Goal: Task Accomplishment & Management: Complete application form

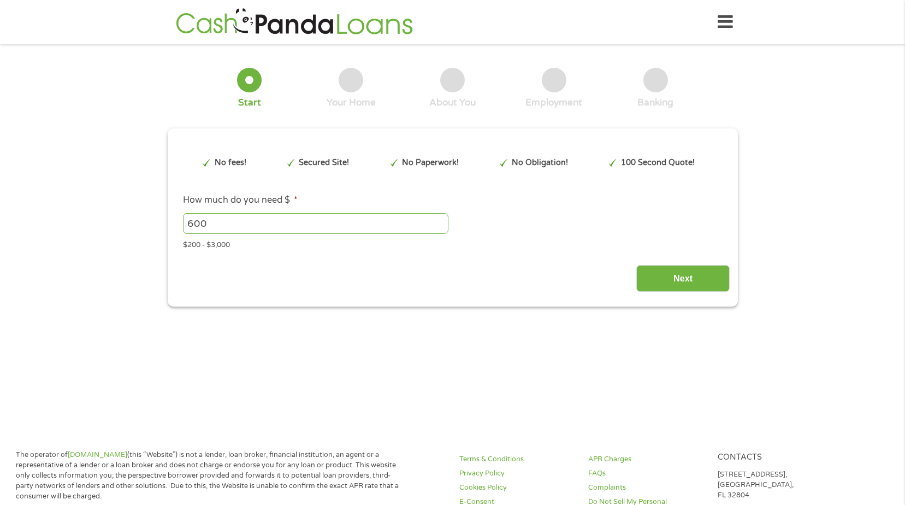
type input "CjwKCAjwisnGBhAXEiwA0zEOR7B9-pCkKYX6DWmQuV-NGMoJ4ozBJHjUM7Hkk8Oh5dCIFrb3ToFT4Ro…"
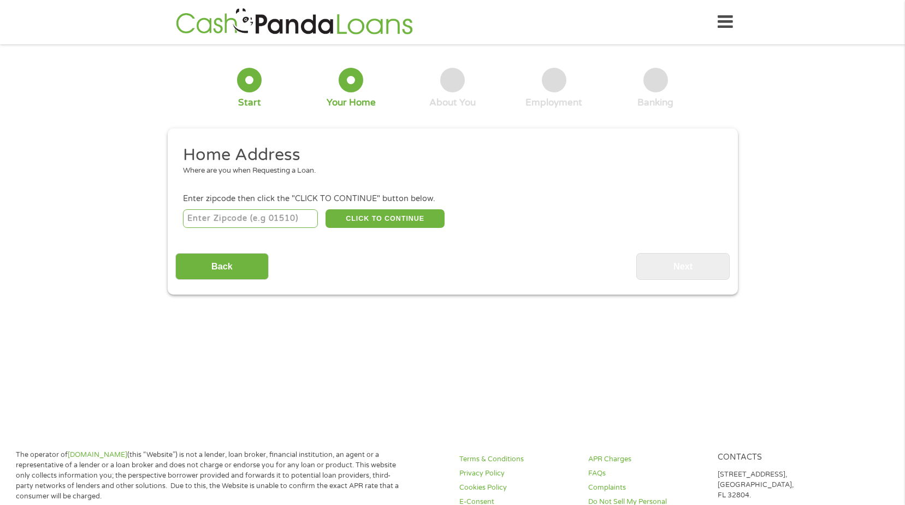
click at [223, 214] on input "number" at bounding box center [250, 218] width 135 height 19
type input "78728"
click at [387, 220] on button "CLICK TO CONTINUE" at bounding box center [384, 218] width 119 height 19
type input "78728"
type input "Austin"
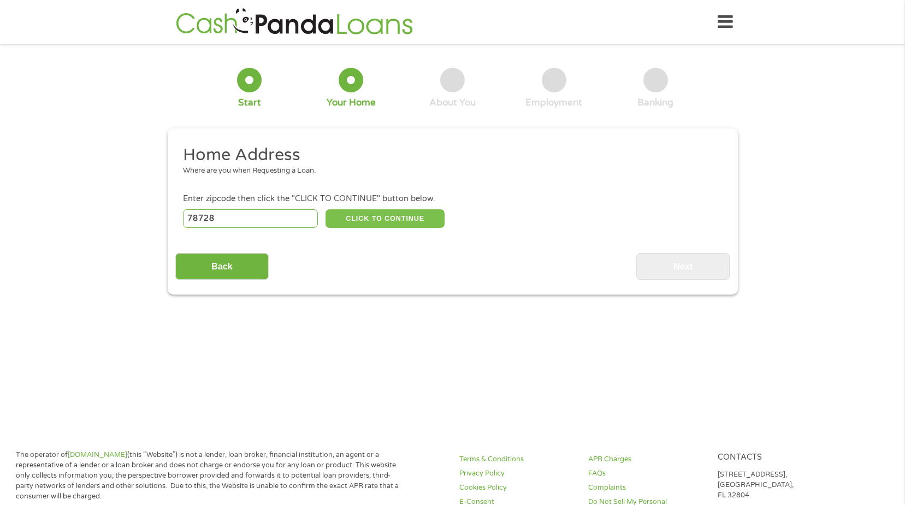
select select "[US_STATE]"
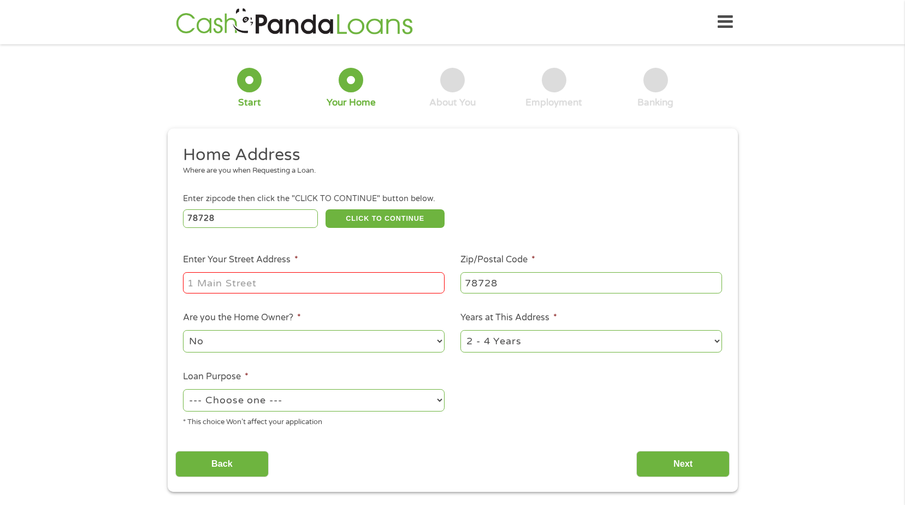
click at [328, 282] on input "Enter Your Street Address *" at bounding box center [314, 282] width 262 height 21
click at [256, 281] on input "3101" at bounding box center [314, 282] width 262 height 21
type input "[STREET_ADDRESS][PERSON_NAME]"
click at [254, 399] on select "--- Choose one --- Pay Bills Debt Consolidation Home Improvement Major Purchase…" at bounding box center [314, 400] width 262 height 22
click at [183, 389] on select "--- Choose one --- Pay Bills Debt Consolidation Home Improvement Major Purchase…" at bounding box center [314, 400] width 262 height 22
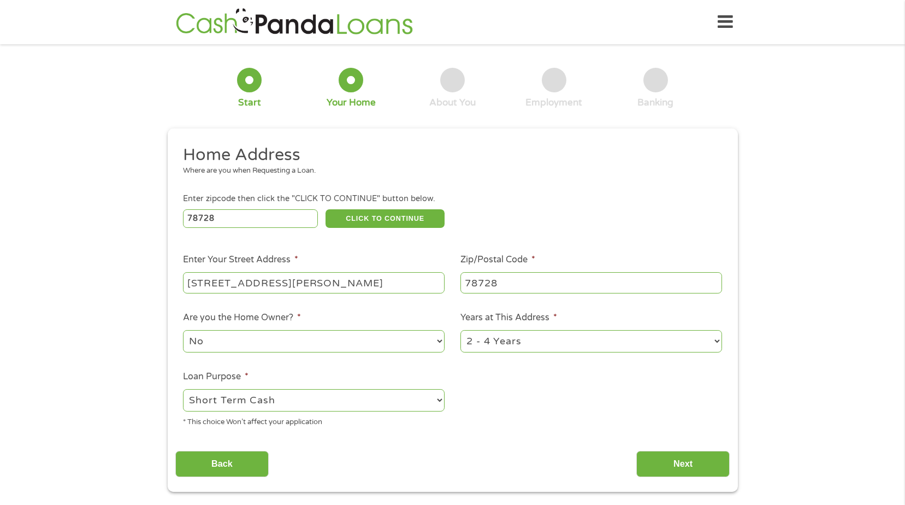
click at [260, 400] on select "--- Choose one --- Pay Bills Debt Consolidation Home Improvement Major Purchase…" at bounding box center [314, 400] width 262 height 22
select select "paybills"
click at [183, 389] on select "--- Choose one --- Pay Bills Debt Consolidation Home Improvement Major Purchase…" at bounding box center [314, 400] width 262 height 22
click at [687, 465] on input "Next" at bounding box center [682, 464] width 93 height 27
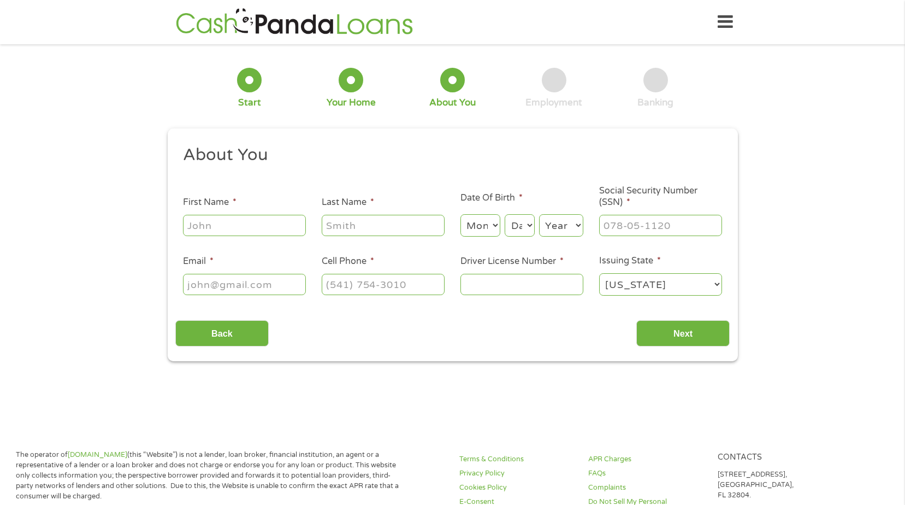
click at [207, 225] on input "First Name *" at bounding box center [244, 225] width 123 height 21
type input "[PERSON_NAME]"
type input "[US_STATE]"
click at [477, 224] on select "Month 1 2 3 4 5 6 7 8 9 10 11 12" at bounding box center [480, 225] width 40 height 22
select select "6"
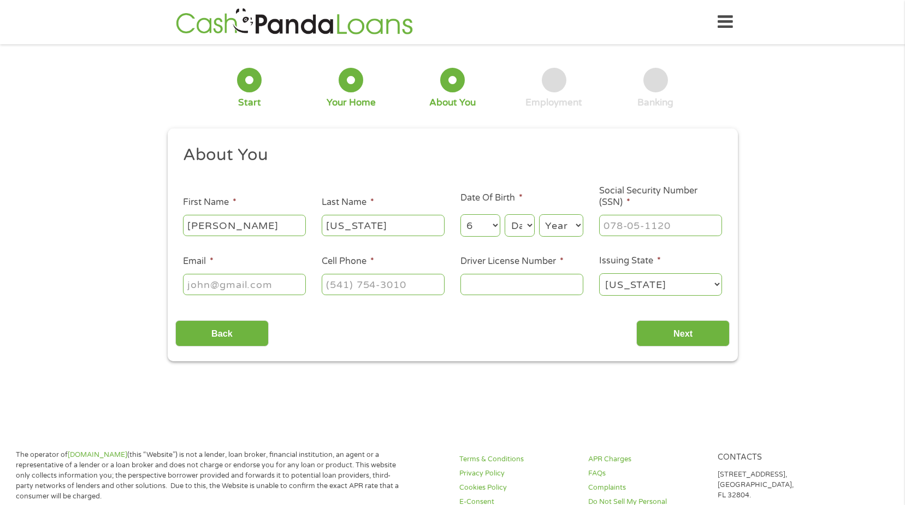
click at [460, 214] on select "Month 1 2 3 4 5 6 7 8 9 10 11 12" at bounding box center [480, 225] width 40 height 22
click at [521, 228] on select "Day 1 2 3 4 5 6 7 8 9 10 11 12 13 14 15 16 17 18 19 20 21 22 23 24 25 26 27 28 …" at bounding box center [519, 225] width 29 height 22
select select "19"
click at [565, 223] on select "Year [DATE] 2006 2005 2004 2003 2002 2001 2000 1999 1998 1997 1996 1995 1994 19…" at bounding box center [561, 225] width 44 height 22
select select "1979"
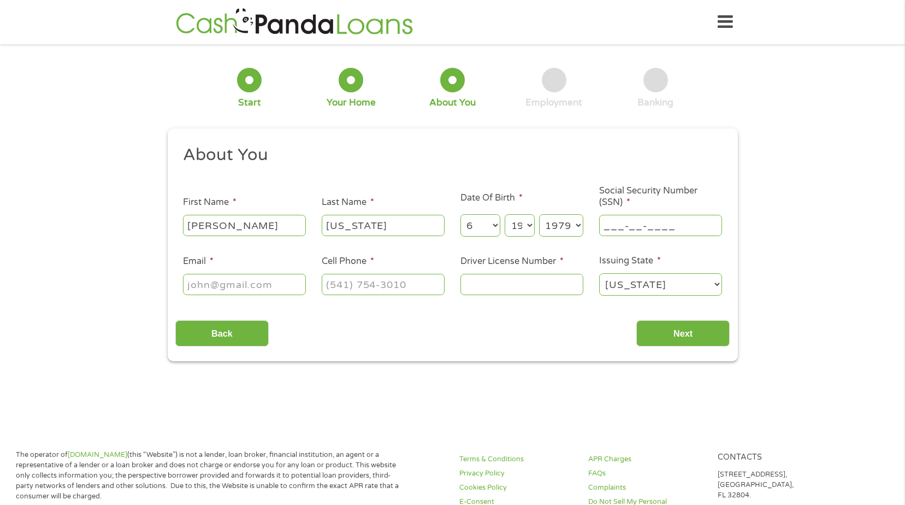
click at [630, 230] on input "___-__-____" at bounding box center [660, 225] width 123 height 21
click at [605, 226] on input "___-__-____" at bounding box center [660, 225] width 123 height 21
type input "573-57-4193"
click at [228, 287] on input "Email *" at bounding box center [244, 284] width 123 height 21
type input "[EMAIL_ADDRESS][DOMAIN_NAME]"
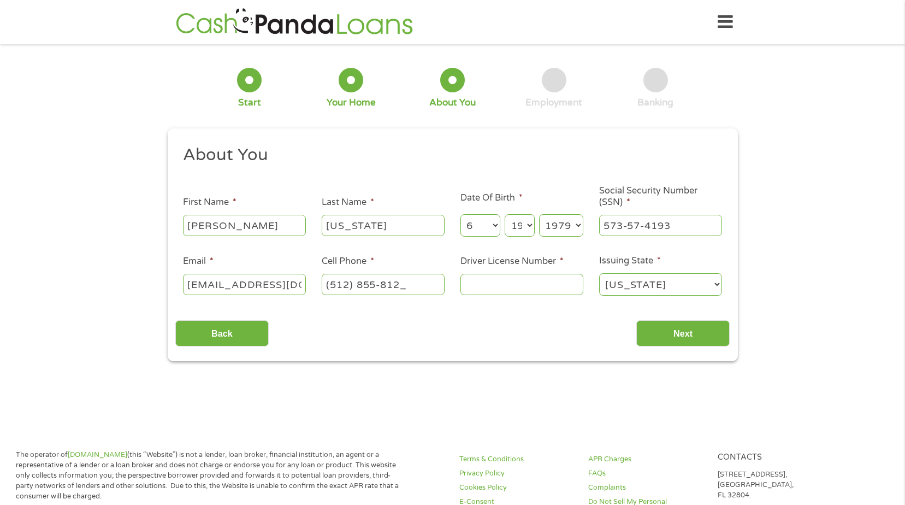
type input "[PHONE_NUMBER]"
click at [685, 340] on input "Next" at bounding box center [682, 333] width 93 height 27
click at [679, 331] on input "Next" at bounding box center [682, 333] width 93 height 27
click at [688, 334] on input "Next" at bounding box center [682, 333] width 93 height 27
click at [685, 331] on input "Next" at bounding box center [682, 333] width 93 height 27
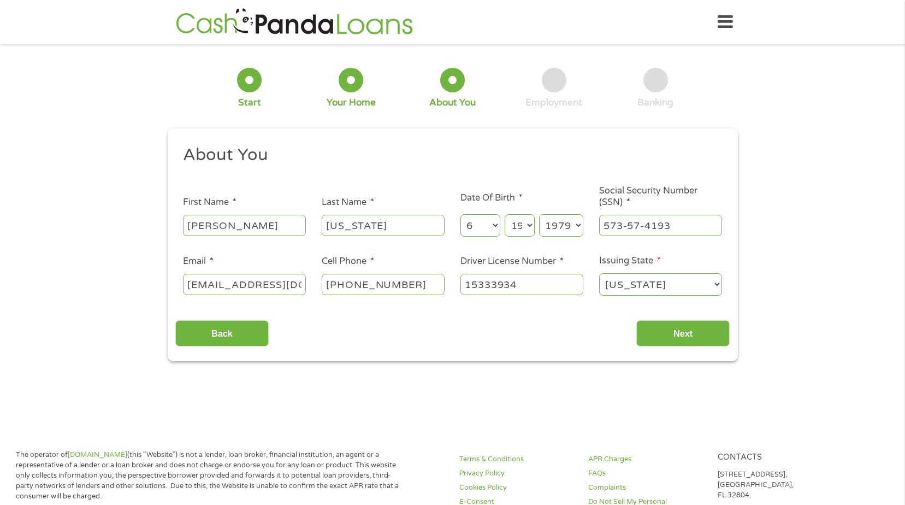
click at [537, 285] on input "15333934" at bounding box center [521, 284] width 123 height 21
type input "15333934"
click at [516, 319] on div "Back Next" at bounding box center [452, 329] width 554 height 34
click at [677, 332] on input "Next" at bounding box center [682, 333] width 93 height 27
click at [650, 332] on input "Next" at bounding box center [682, 333] width 93 height 27
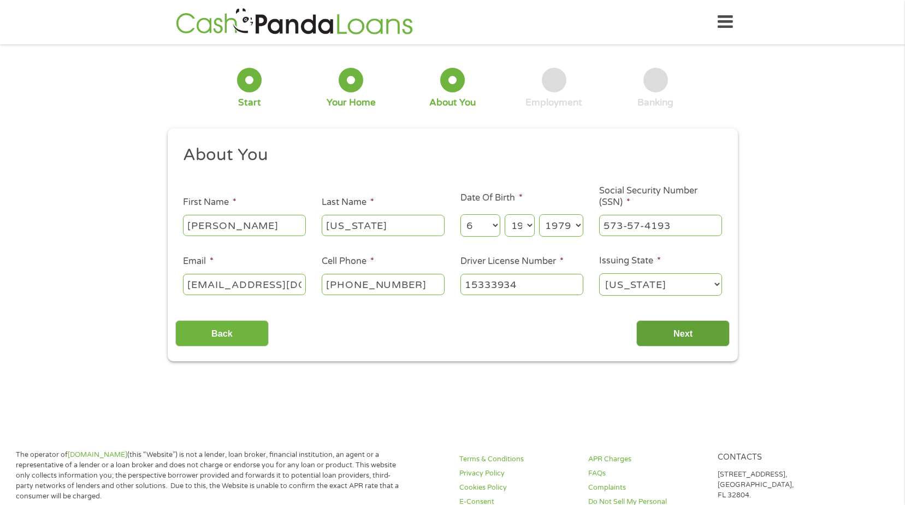
click at [671, 332] on input "Next" at bounding box center [682, 333] width 93 height 27
click at [797, 292] on div "1 Start 2 Your Home 3 About You 4 Employment 5 Banking 6 This field is hidden w…" at bounding box center [452, 206] width 905 height 309
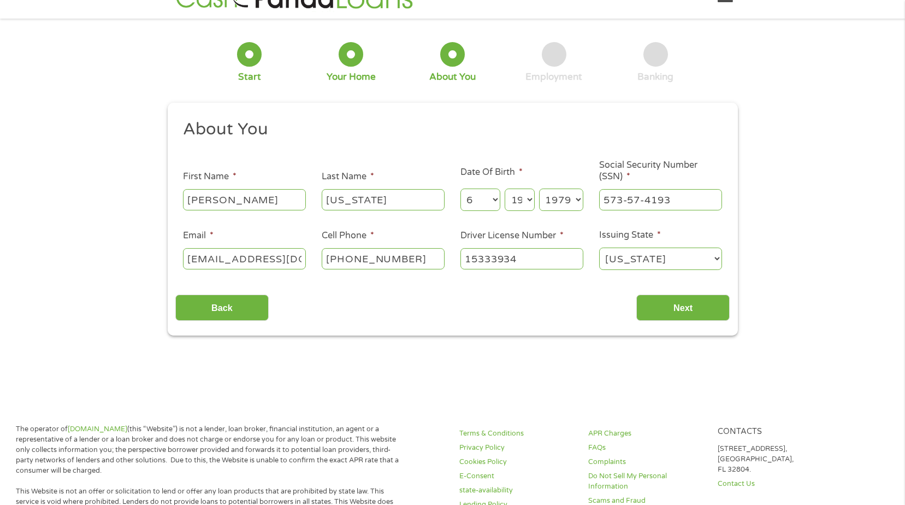
scroll to position [19, 0]
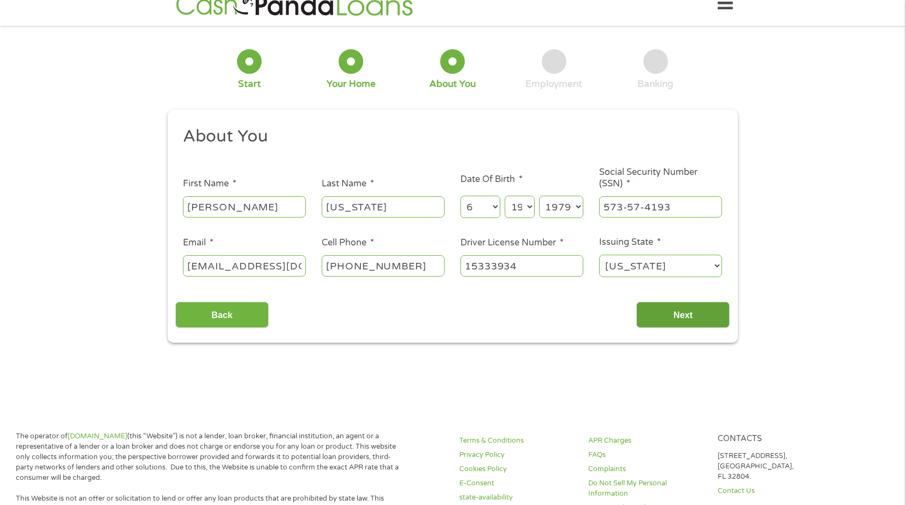
click at [700, 307] on input "Next" at bounding box center [682, 314] width 93 height 27
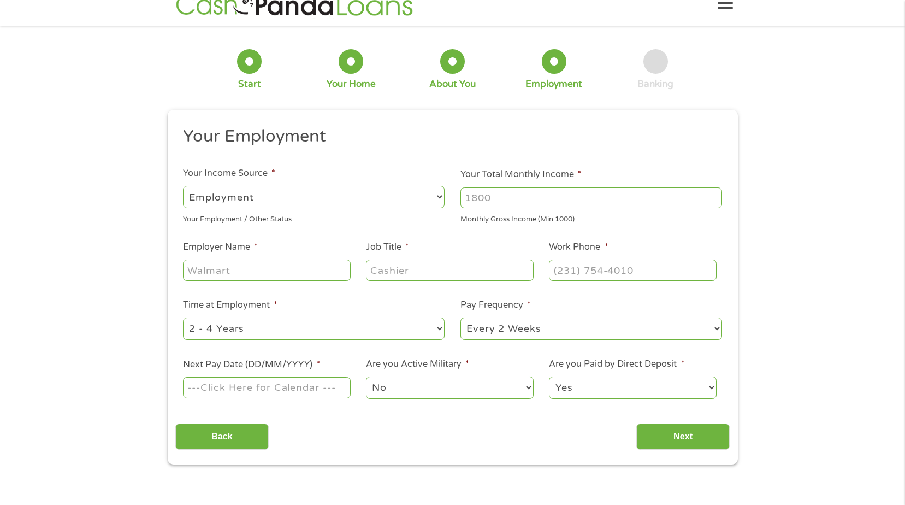
scroll to position [0, 0]
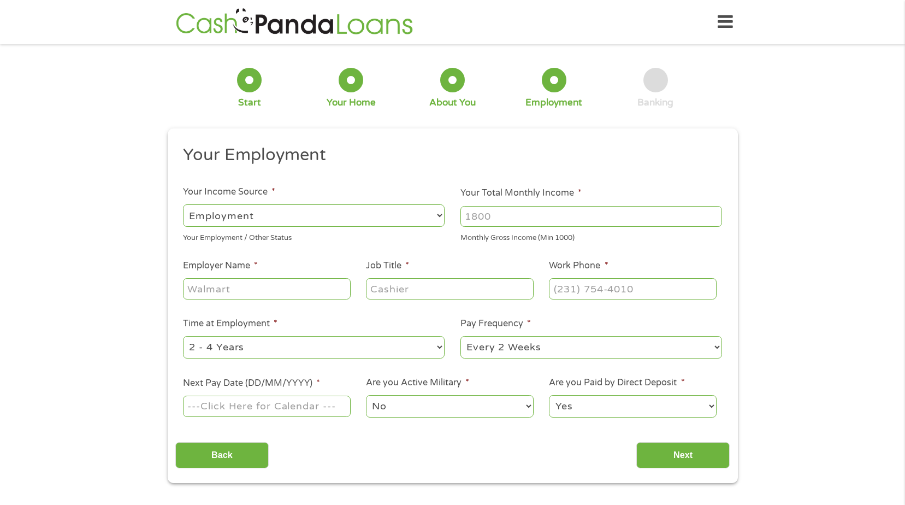
click at [266, 217] on select "--- Choose one --- Employment [DEMOGRAPHIC_DATA] Benefits" at bounding box center [314, 215] width 262 height 22
click at [479, 214] on input "Your Total Monthly Income *" at bounding box center [591, 216] width 262 height 21
type input "4260"
click at [238, 294] on input "Employer Name *" at bounding box center [266, 288] width 167 height 21
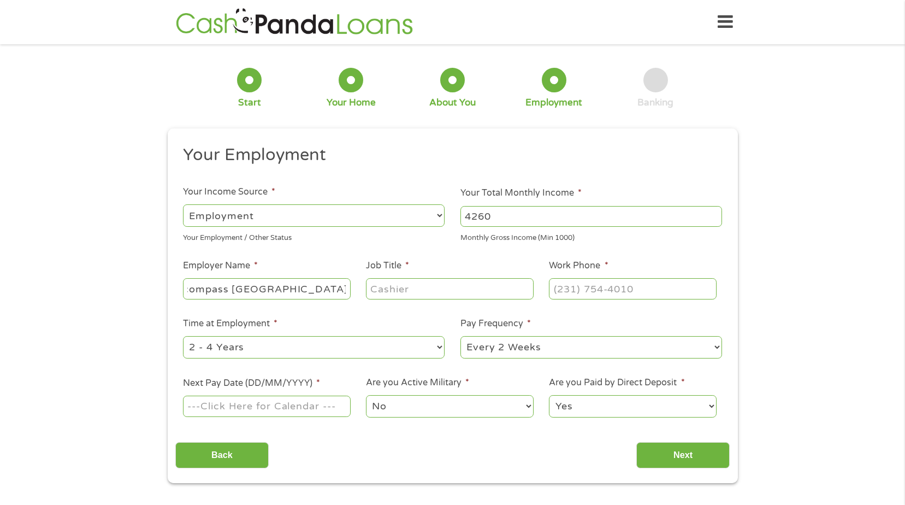
type input "Encompass [GEOGRAPHIC_DATA]"
type input "Health Information Management"
click at [558, 288] on input "(___) ___-____" at bounding box center [632, 288] width 167 height 21
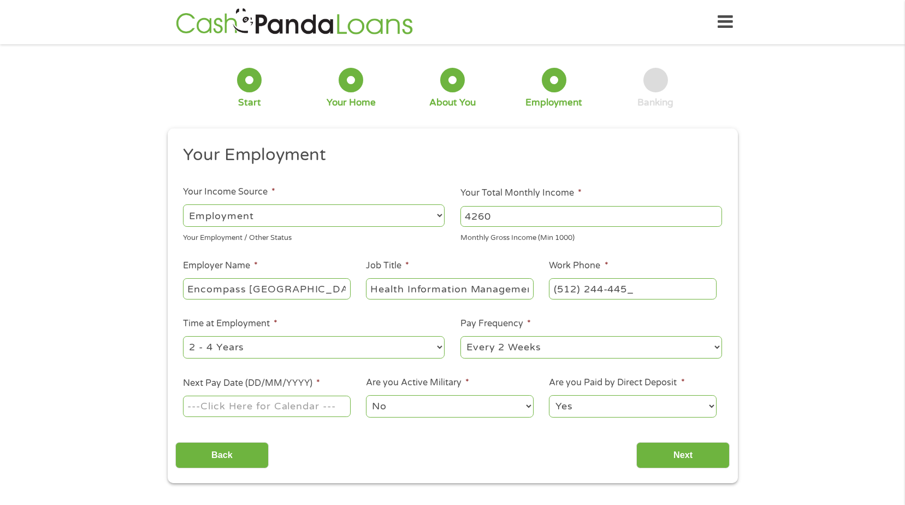
type input "[PHONE_NUMBER]"
click at [311, 347] on select "--- Choose one --- 1 Year or less 1 - 2 Years 2 - 4 Years Over 4 Years" at bounding box center [314, 347] width 262 height 22
select select "24months"
click at [183, 336] on select "--- Choose one --- 1 Year or less 1 - 2 Years 2 - 4 Years Over 4 Years" at bounding box center [314, 347] width 262 height 22
click at [190, 405] on input "Next Pay Date (DD/MM/YYYY) *" at bounding box center [266, 405] width 167 height 21
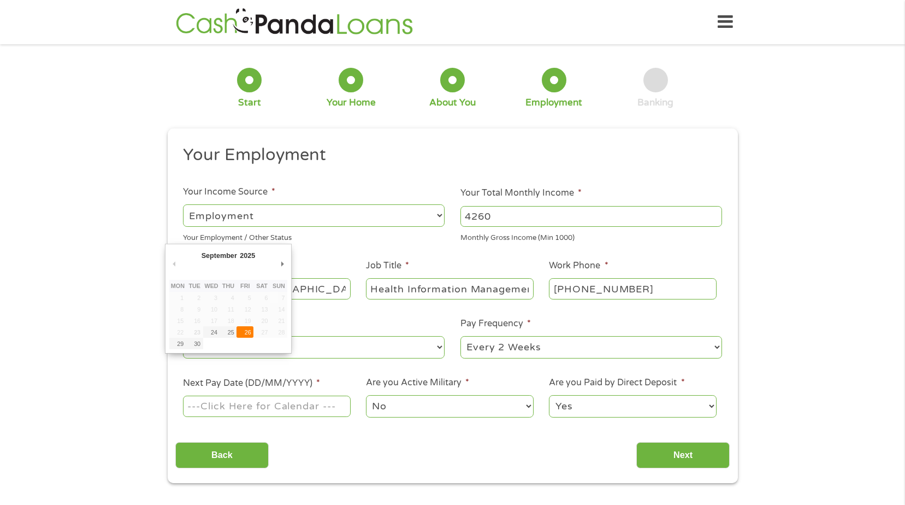
type input "[DATE]"
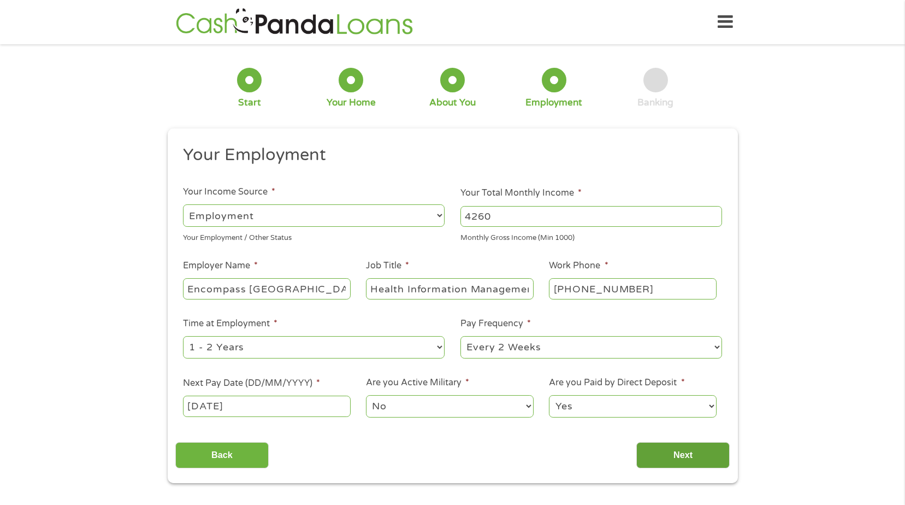
click at [683, 453] on input "Next" at bounding box center [682, 455] width 93 height 27
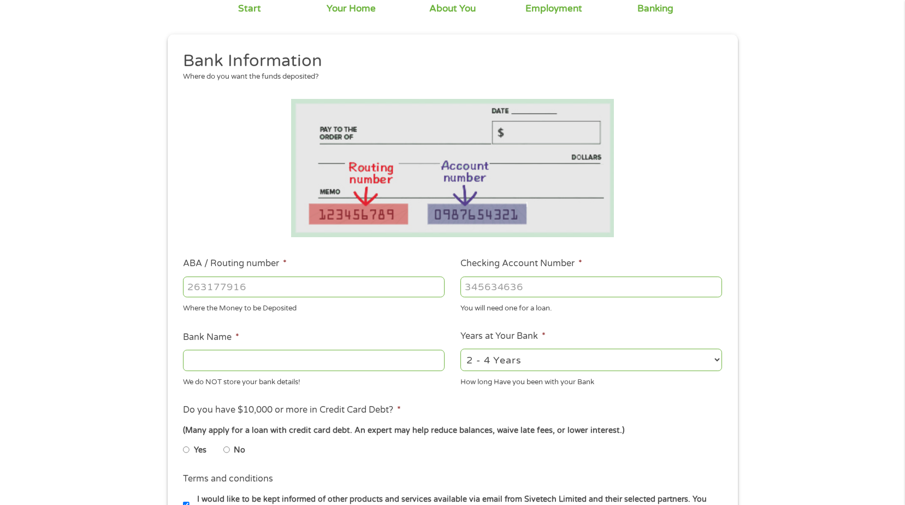
scroll to position [109, 0]
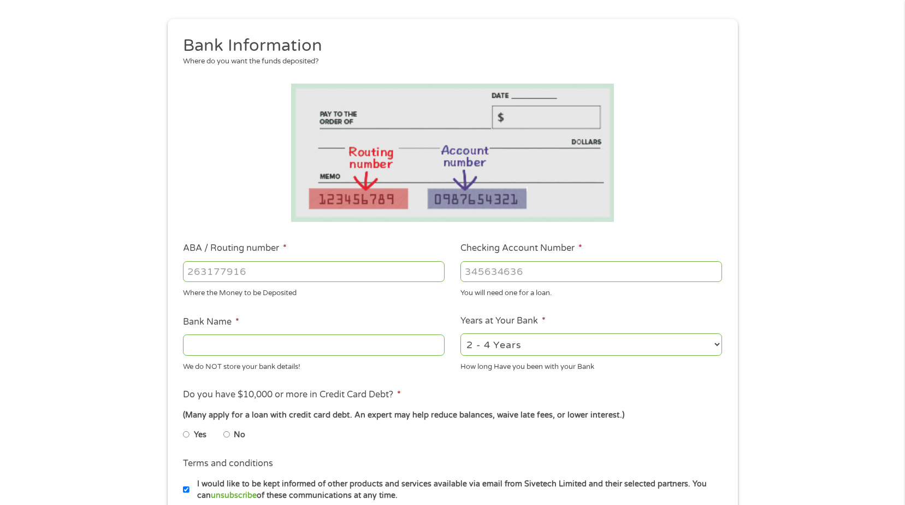
click at [209, 274] on input "ABA / Routing number *" at bounding box center [314, 271] width 262 height 21
type input "031101279"
type input "THE BANCORP BANK"
type input "031101279"
click at [476, 270] on input "Checking Account Number *" at bounding box center [591, 271] width 262 height 21
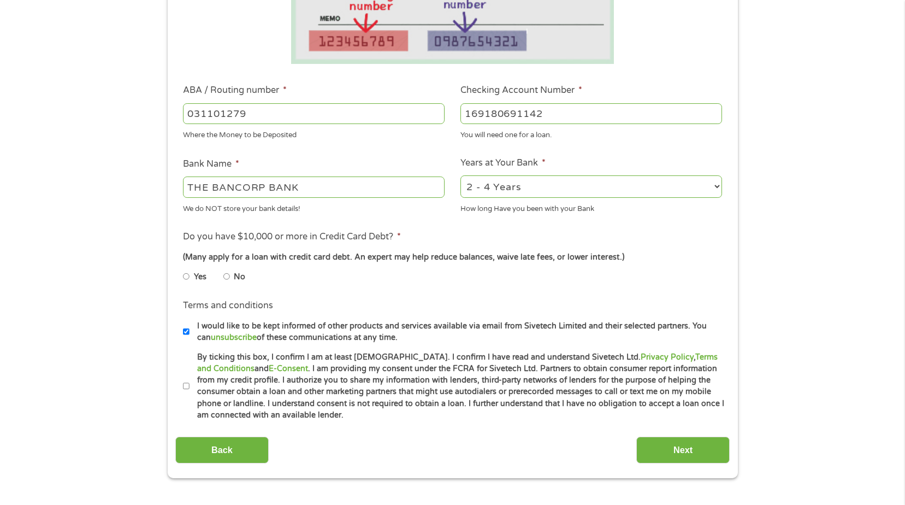
scroll to position [273, 0]
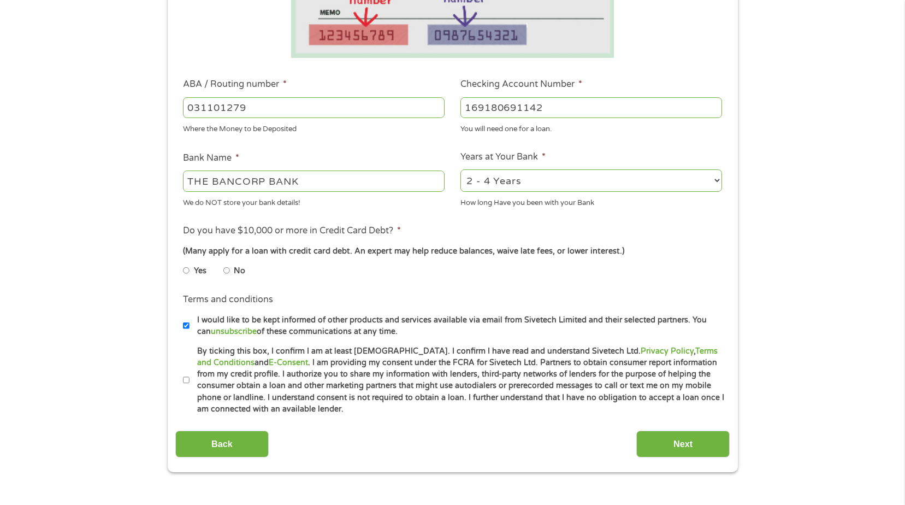
type input "169180691142"
click at [227, 270] on input "No" at bounding box center [226, 270] width 7 height 17
radio input "true"
click at [185, 380] on input "By ticking this box, I confirm I am at least [DEMOGRAPHIC_DATA]. I confirm I ha…" at bounding box center [186, 379] width 7 height 17
checkbox input "true"
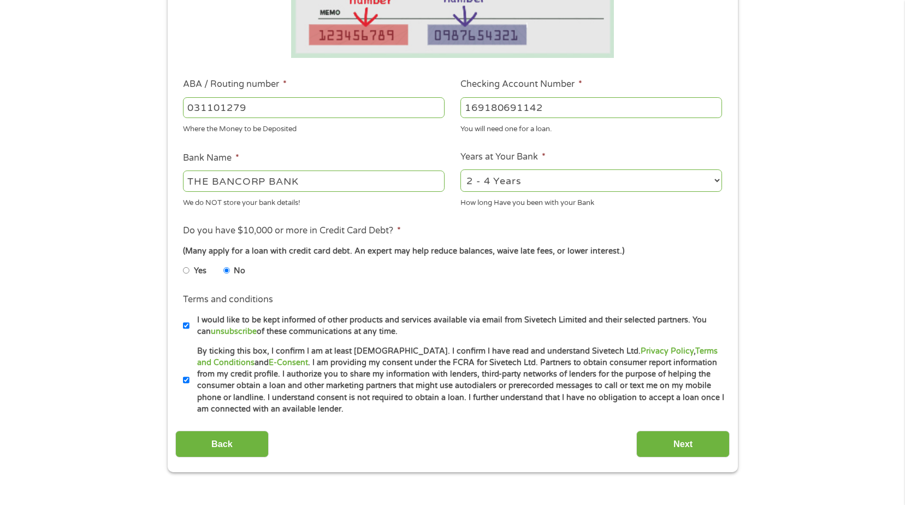
click at [186, 325] on input "I would like to be kept informed of other products and services available via e…" at bounding box center [186, 325] width 7 height 17
checkbox input "false"
click at [697, 442] on input "Next" at bounding box center [682, 443] width 93 height 27
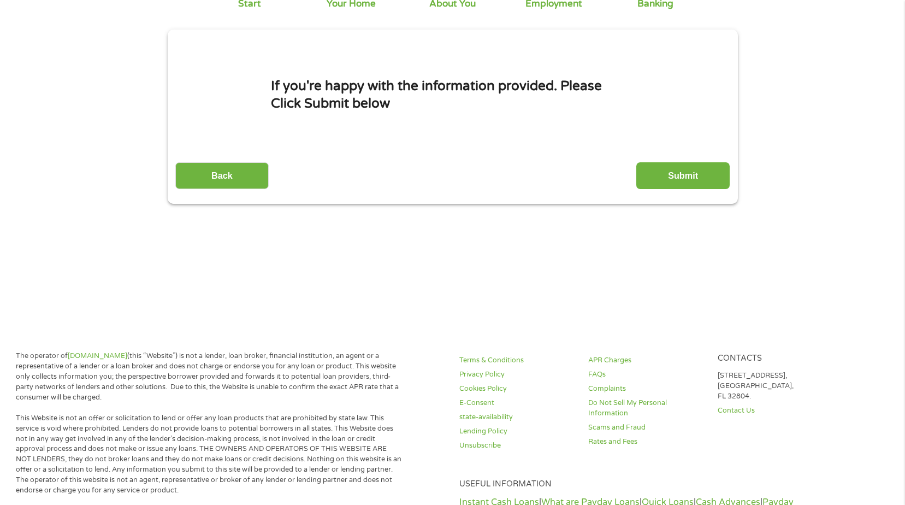
scroll to position [0, 0]
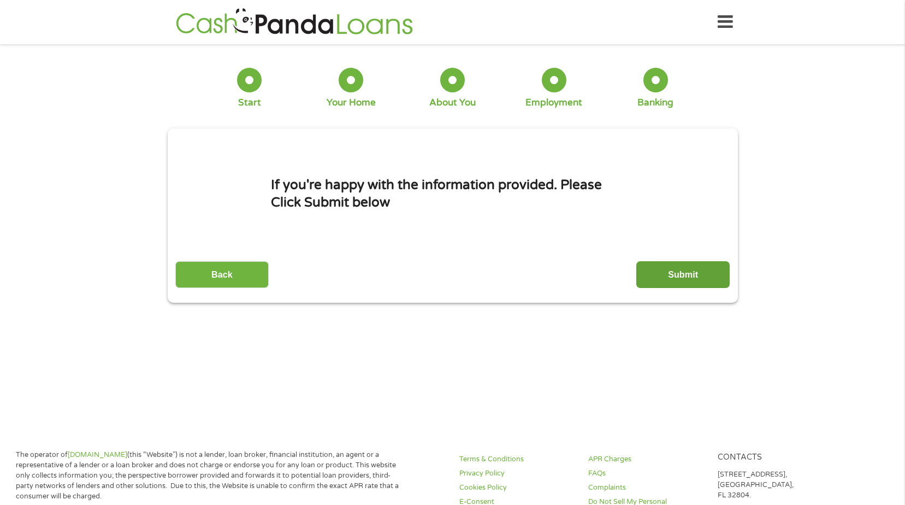
click at [677, 275] on input "Submit" at bounding box center [682, 274] width 93 height 27
